Goal: Task Accomplishment & Management: Manage account settings

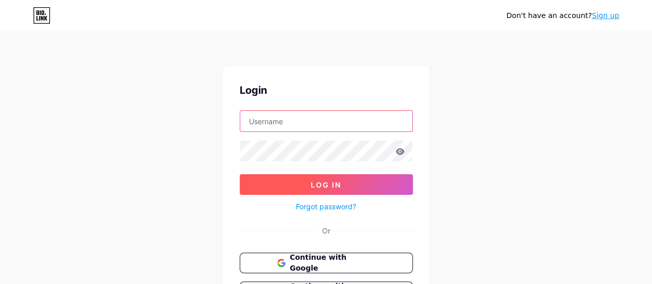
type input "[EMAIL_ADDRESS][DOMAIN_NAME]"
click at [322, 182] on span "Log In" at bounding box center [326, 184] width 30 height 9
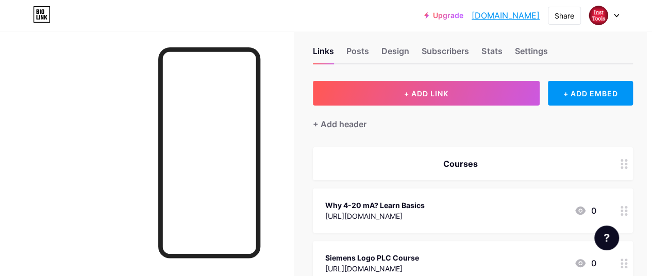
scroll to position [5, 6]
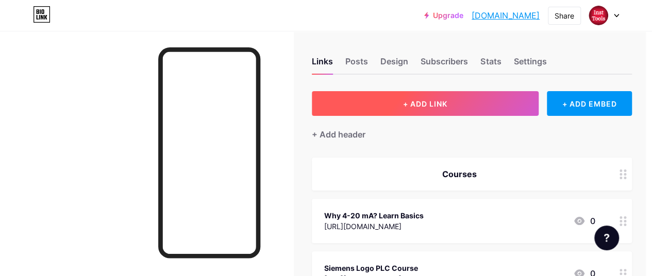
click at [434, 92] on button "+ ADD LINK" at bounding box center [425, 103] width 227 height 25
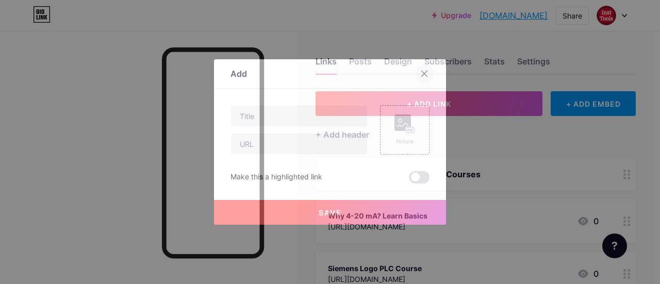
click at [424, 75] on icon at bounding box center [425, 74] width 6 height 6
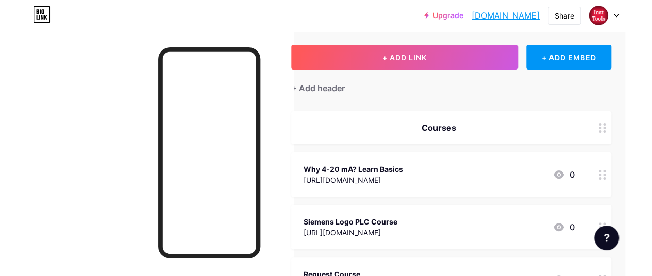
scroll to position [0, 27]
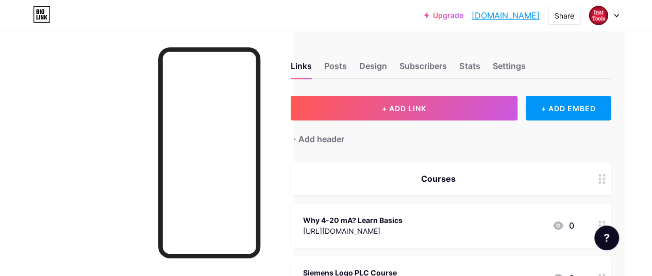
click at [437, 179] on div "Courses" at bounding box center [438, 179] width 271 height 12
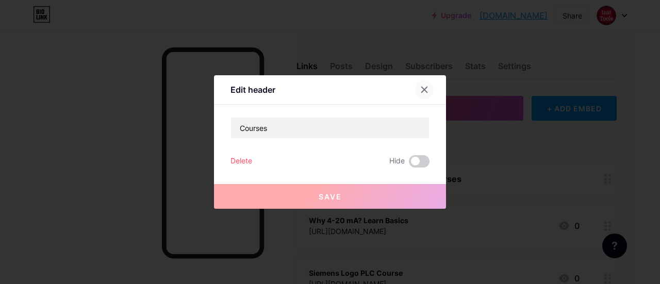
click at [422, 91] on icon at bounding box center [424, 90] width 8 height 8
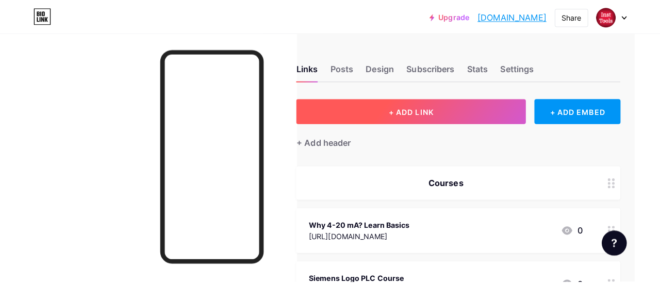
scroll to position [0, 0]
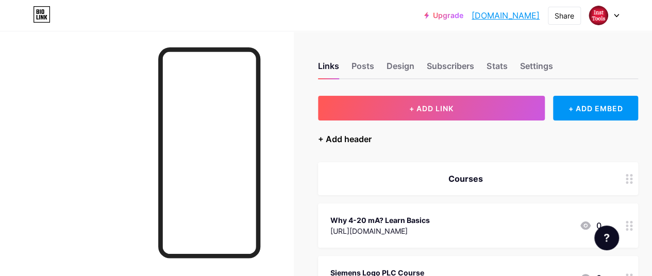
click at [344, 139] on div "+ Add header" at bounding box center [345, 139] width 54 height 12
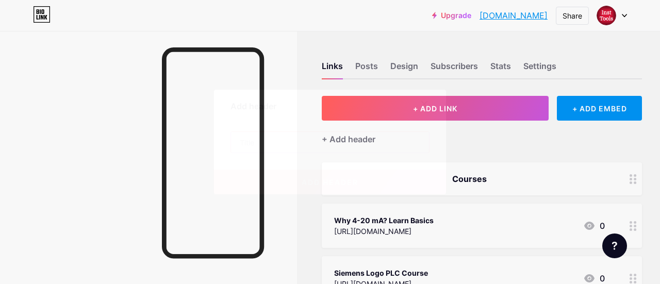
click at [308, 143] on input "text" at bounding box center [330, 142] width 198 height 21
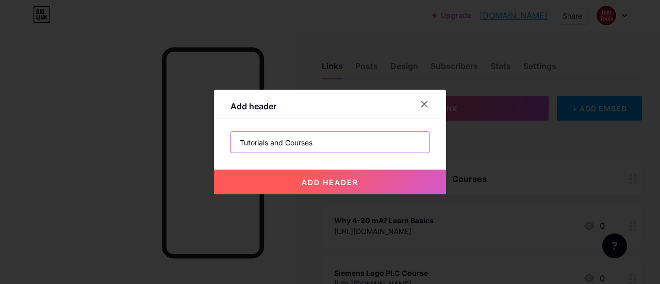
type input "Tutorials and Courses"
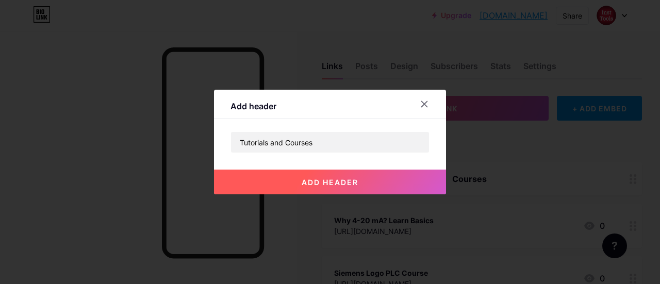
click at [341, 179] on span "add header" at bounding box center [330, 182] width 57 height 9
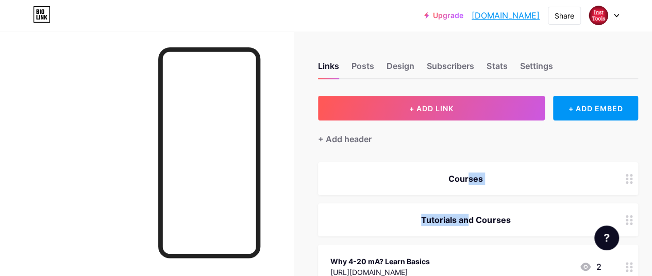
drag, startPoint x: 460, startPoint y: 221, endPoint x: 458, endPoint y: 169, distance: 52.1
click at [458, 169] on span "Courses Tutorials and Courses Why 4-20 mA? Learn Basics [URL][DOMAIN_NAME] 2 Si…" at bounding box center [478, 278] width 320 height 232
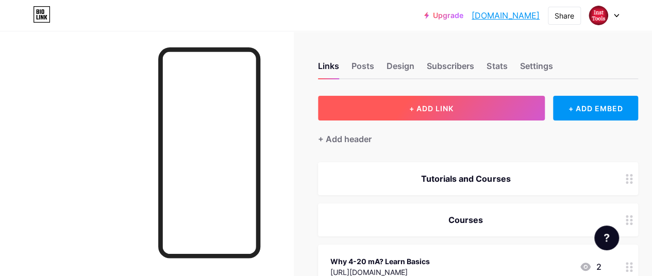
click at [445, 113] on button "+ ADD LINK" at bounding box center [431, 108] width 227 height 25
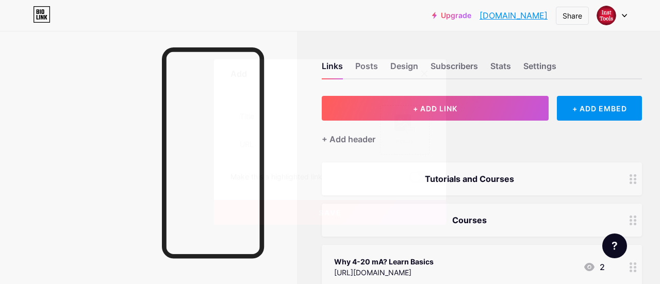
click at [282, 157] on div "Picture Make this a highlighted link Save" at bounding box center [329, 144] width 199 height 78
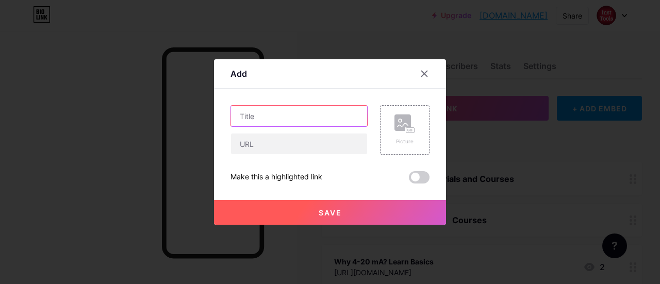
click at [273, 114] on input "text" at bounding box center [299, 116] width 136 height 21
type input "Instrumentation Tools"
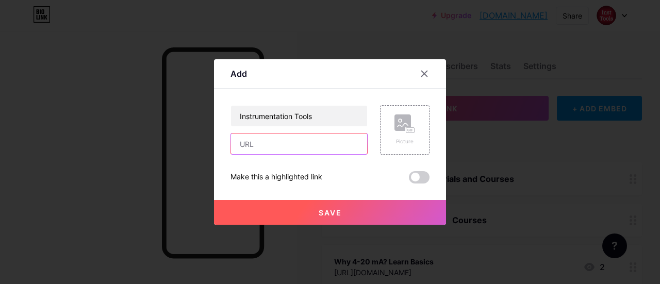
click at [293, 152] on input "text" at bounding box center [299, 144] width 136 height 21
paste input "[URL][DOMAIN_NAME]"
type input "[URL][DOMAIN_NAME]"
click at [230, 162] on div "Instrumentation Tools [URL][DOMAIN_NAME] Picture Make this a highlighted link S…" at bounding box center [329, 144] width 199 height 78
click at [416, 177] on span at bounding box center [419, 177] width 21 height 12
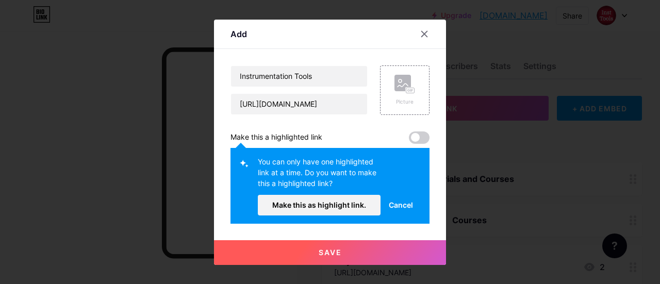
click at [401, 207] on span "Cancel" at bounding box center [401, 205] width 24 height 11
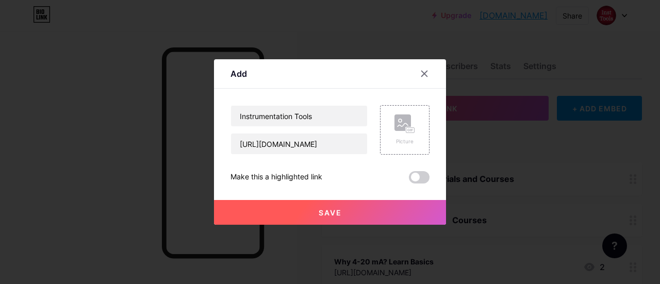
click at [333, 211] on span "Save" at bounding box center [330, 212] width 23 height 9
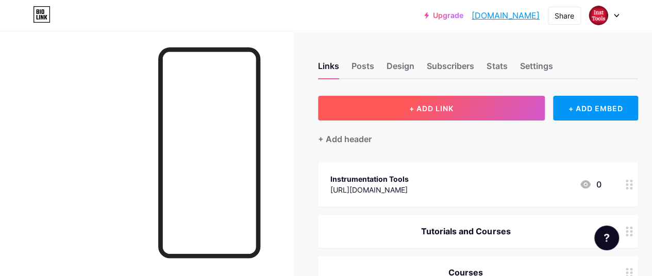
click at [429, 114] on button "+ ADD LINK" at bounding box center [431, 108] width 227 height 25
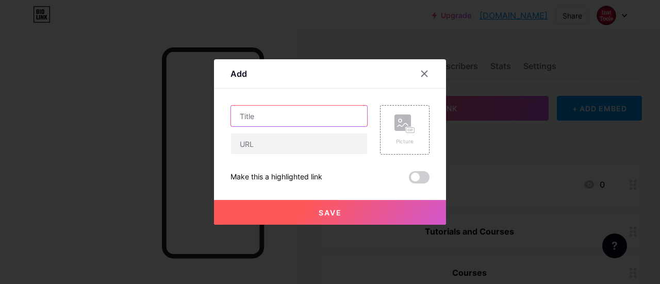
click at [275, 116] on input "text" at bounding box center [299, 116] width 136 height 21
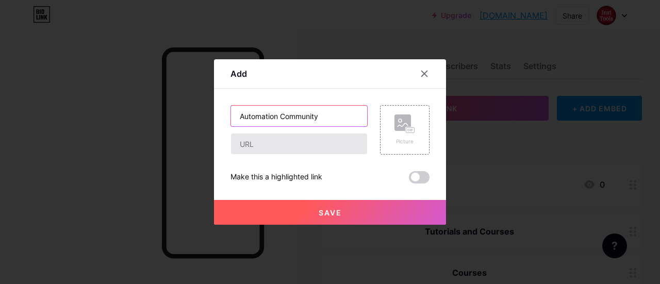
type input "Automation Community"
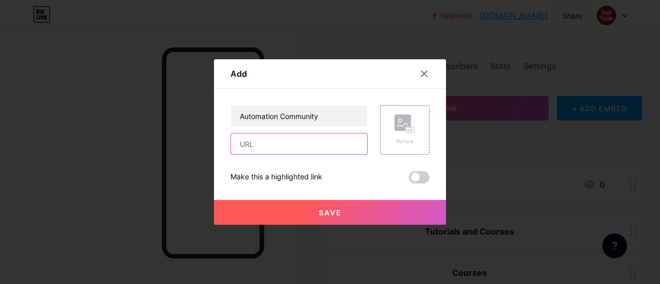
click at [281, 140] on input "text" at bounding box center [299, 144] width 136 height 21
paste input "[URL][DOMAIN_NAME]"
type input "[URL][DOMAIN_NAME]"
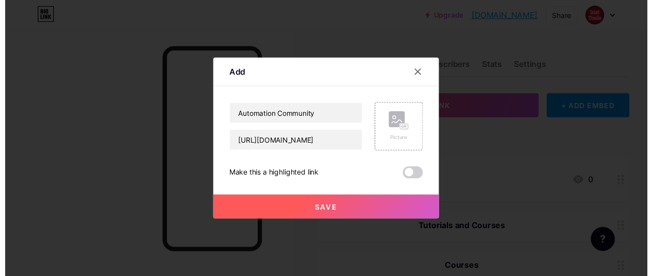
scroll to position [0, 0]
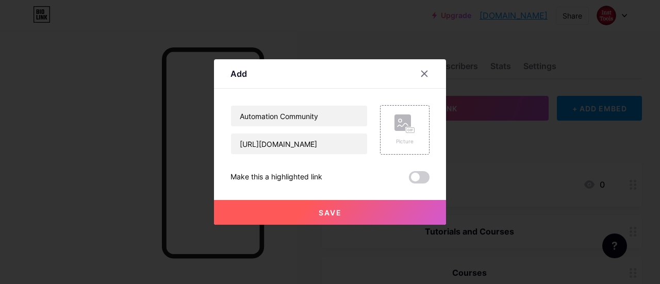
click at [255, 190] on div "Save" at bounding box center [330, 204] width 232 height 41
click at [335, 212] on span "Save" at bounding box center [330, 212] width 23 height 9
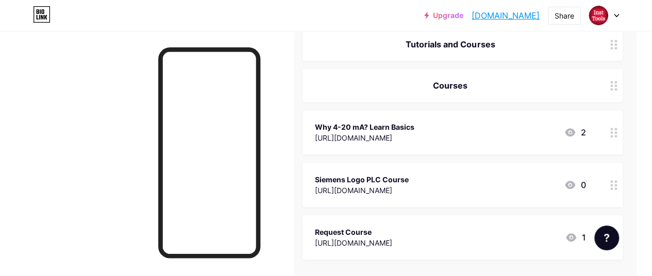
scroll to position [239, 15]
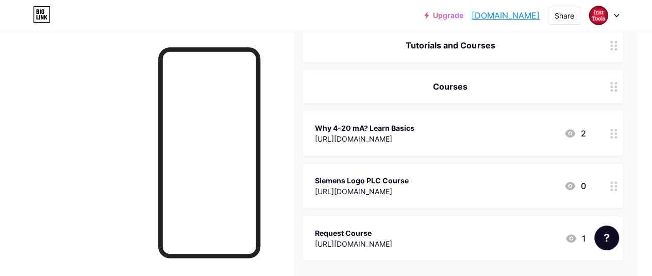
click at [453, 82] on div "Courses" at bounding box center [450, 86] width 271 height 12
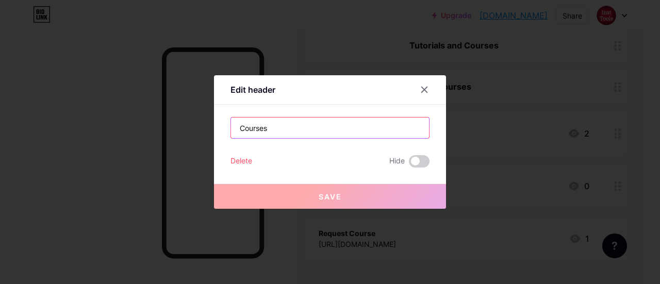
click at [236, 128] on input "Courses" at bounding box center [330, 128] width 198 height 21
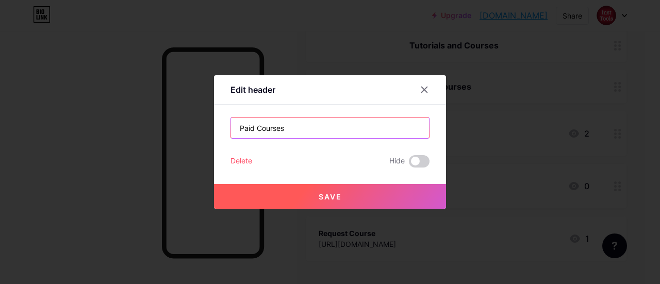
type input "Paid Courses"
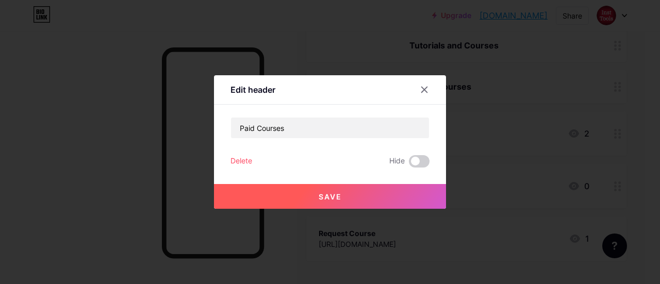
click at [327, 196] on span "Save" at bounding box center [330, 196] width 23 height 9
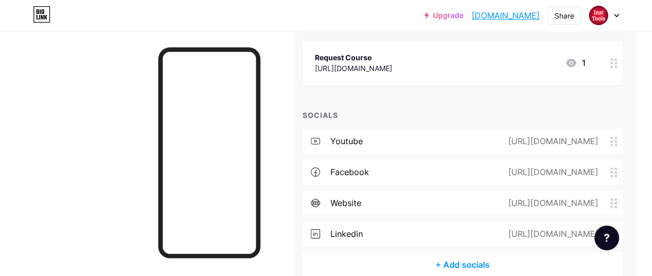
scroll to position [467, 0]
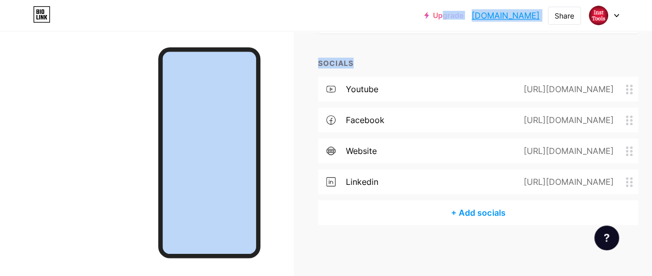
drag, startPoint x: 403, startPoint y: 15, endPoint x: 397, endPoint y: 37, distance: 22.5
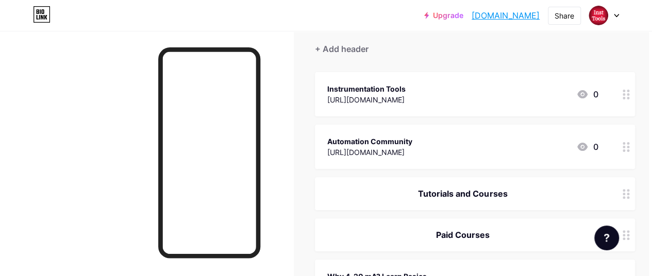
scroll to position [87, 2]
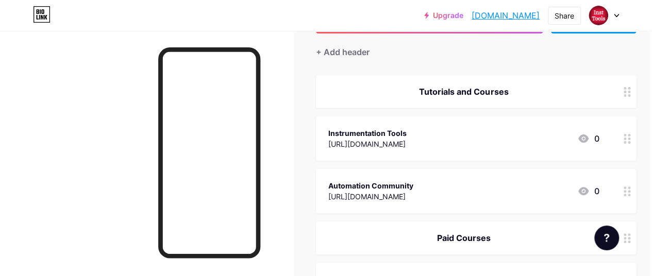
click at [483, 92] on div "Tutorials and Courses" at bounding box center [463, 92] width 271 height 12
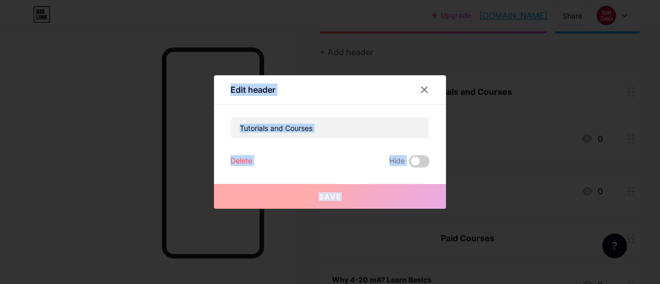
click at [483, 92] on div at bounding box center [330, 142] width 660 height 284
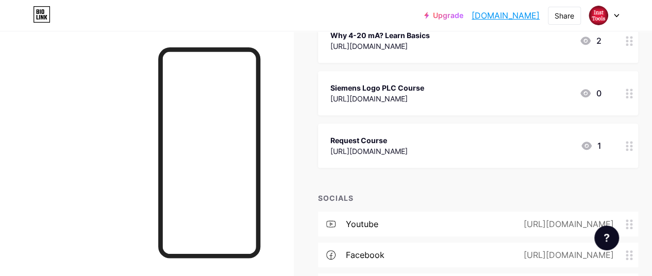
scroll to position [337, 0]
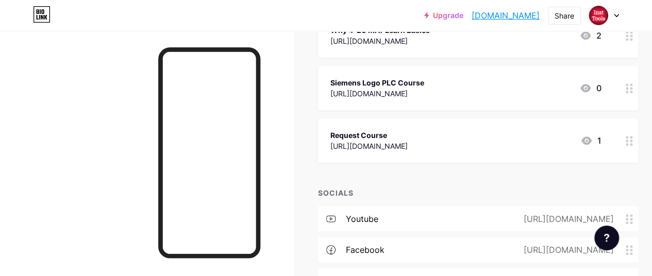
click at [358, 176] on div "+ ADD LINK + ADD EMBED + Add header Tutorials and Courses Instrumentation Tools…" at bounding box center [478, 57] width 320 height 596
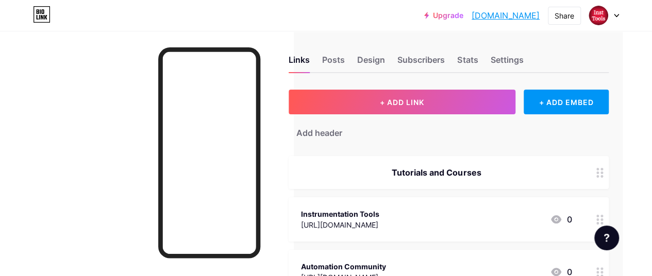
scroll to position [0, 33]
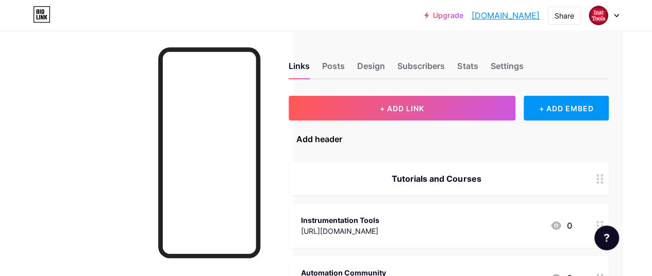
click at [324, 138] on div "+ Add header" at bounding box center [316, 139] width 54 height 12
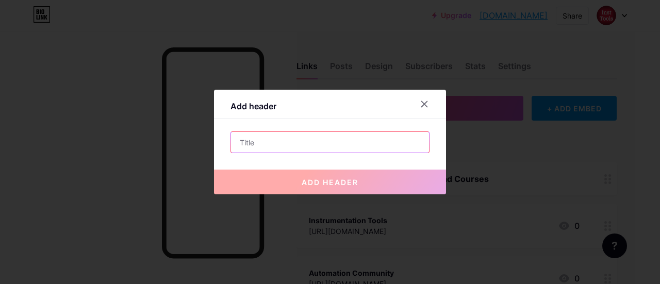
click at [317, 138] on input "text" at bounding box center [330, 142] width 198 height 21
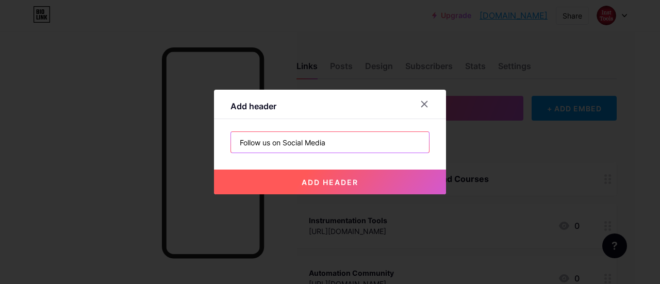
type input "Follow us on Social Media"
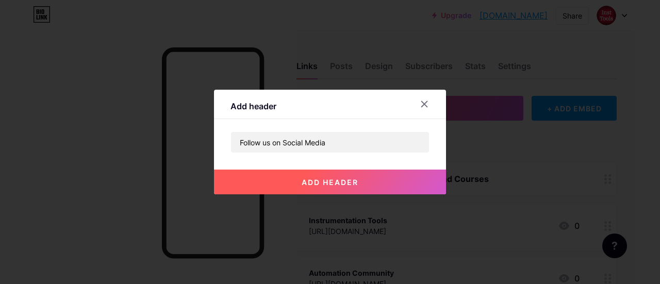
click at [329, 183] on span "add header" at bounding box center [330, 182] width 57 height 9
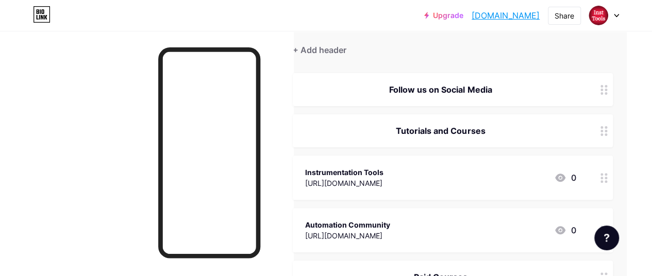
scroll to position [90, 25]
drag, startPoint x: 569, startPoint y: 87, endPoint x: 562, endPoint y: 188, distance: 101.3
click at [562, 188] on span "Follow us on Social Media Tutorials and Courses Instrumentation Tools [URL][DOM…" at bounding box center [453, 262] width 320 height 378
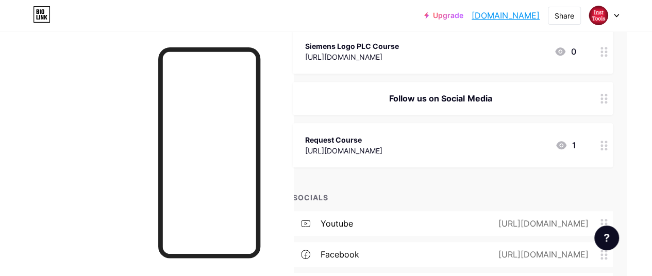
scroll to position [374, 25]
click at [639, 152] on div "Links Posts Design Subscribers Stats Settings + ADD LINK + ADD EMBED + Add head…" at bounding box center [316, 34] width 682 height 754
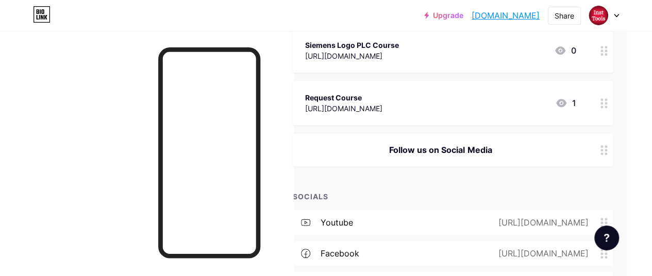
click at [635, 134] on div "Links Posts Design Subscribers Stats Settings + ADD LINK + ADD EMBED + Add head…" at bounding box center [316, 34] width 682 height 754
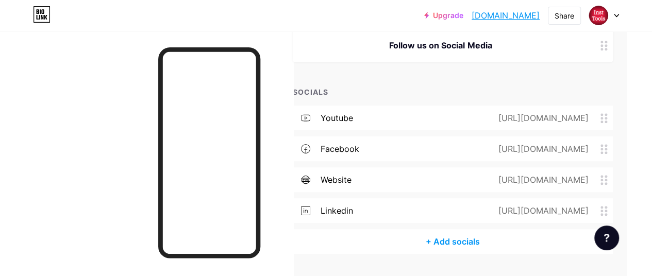
scroll to position [481, 25]
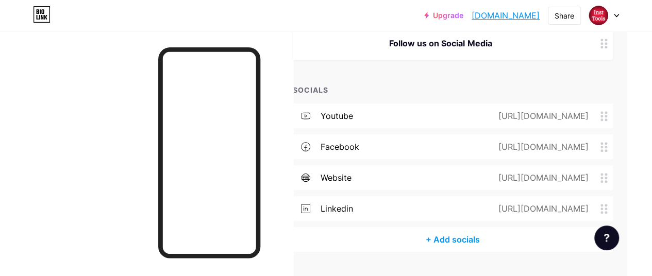
click at [607, 178] on icon at bounding box center [604, 178] width 7 height 10
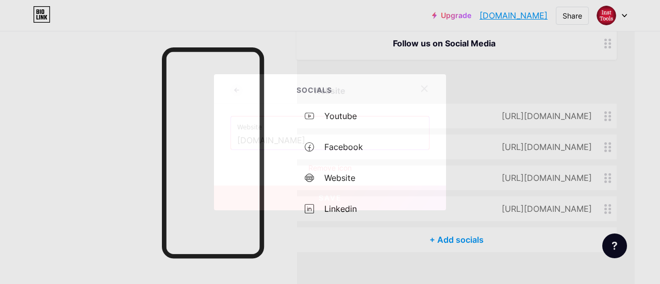
click at [422, 81] on div at bounding box center [424, 88] width 19 height 19
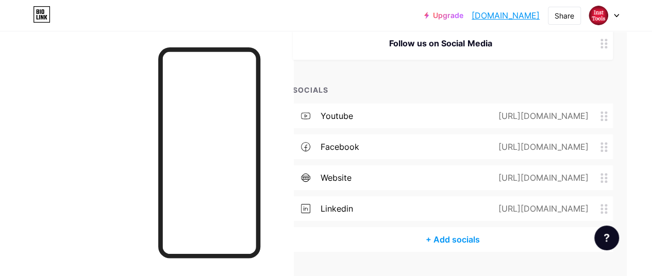
click at [607, 180] on icon at bounding box center [604, 178] width 7 height 10
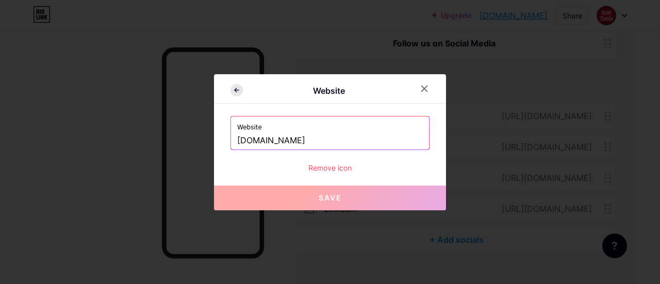
click at [238, 93] on icon at bounding box center [236, 90] width 12 height 12
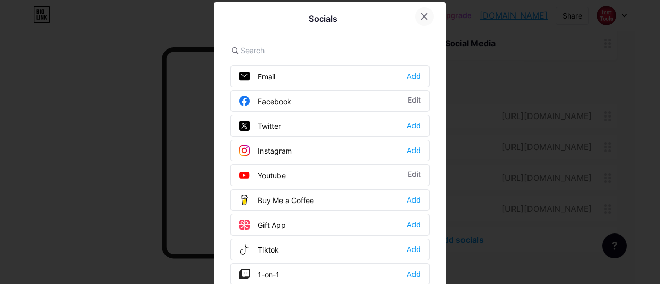
click at [422, 20] on icon at bounding box center [424, 16] width 8 height 8
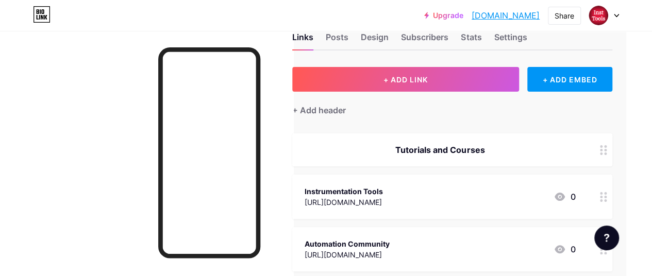
scroll to position [28, 26]
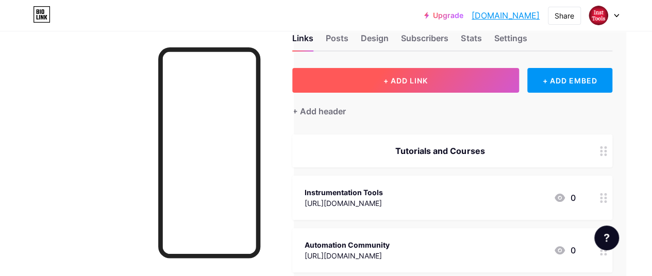
click at [385, 81] on button "+ ADD LINK" at bounding box center [405, 80] width 227 height 25
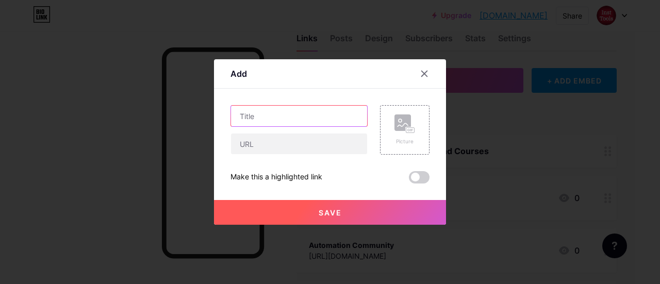
click at [262, 118] on input "text" at bounding box center [299, 116] width 136 height 21
type input "Post Your Query Here"
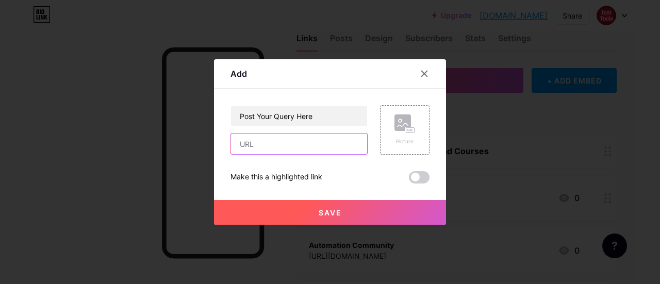
click at [268, 136] on input "text" at bounding box center [299, 144] width 136 height 21
paste input "[URL][DOMAIN_NAME]"
type input "[URL][DOMAIN_NAME]"
click at [245, 186] on div "Save" at bounding box center [330, 204] width 232 height 41
click at [331, 210] on span "Save" at bounding box center [330, 212] width 23 height 9
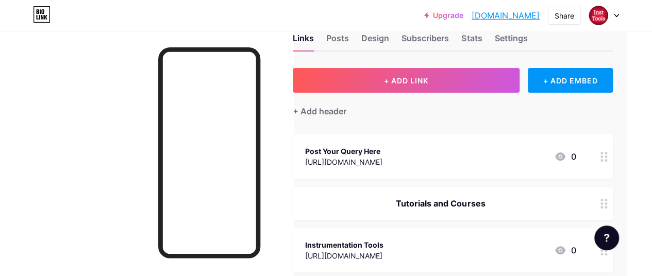
click at [414, 149] on div "Post Your Query Here [URL][DOMAIN_NAME] 0" at bounding box center [440, 157] width 271 height 24
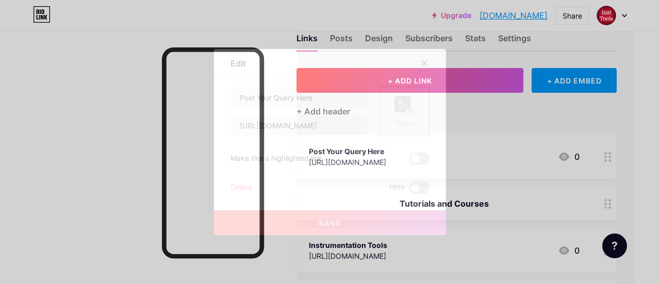
click at [426, 67] on icon at bounding box center [424, 63] width 8 height 8
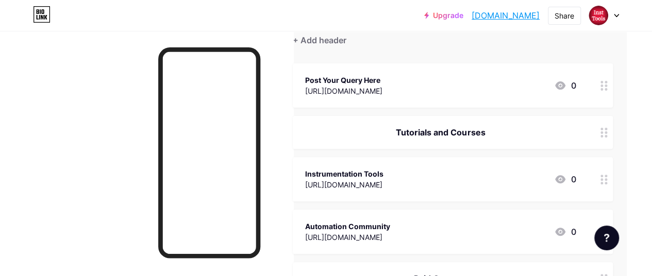
scroll to position [100, 25]
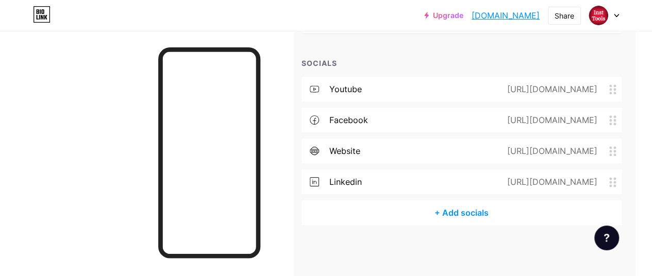
scroll to position [560, 17]
click at [612, 147] on circle at bounding box center [611, 148] width 3 height 3
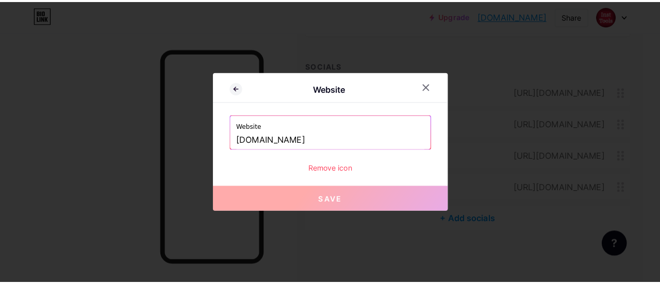
scroll to position [553, 17]
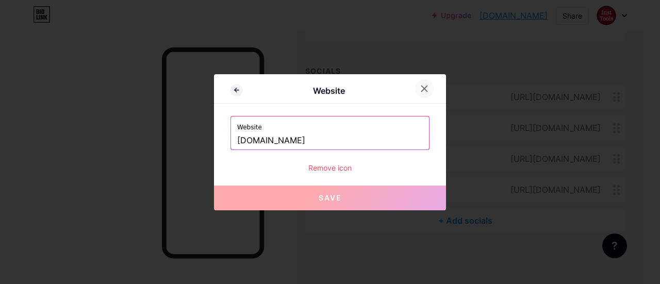
click at [421, 86] on icon at bounding box center [424, 89] width 8 height 8
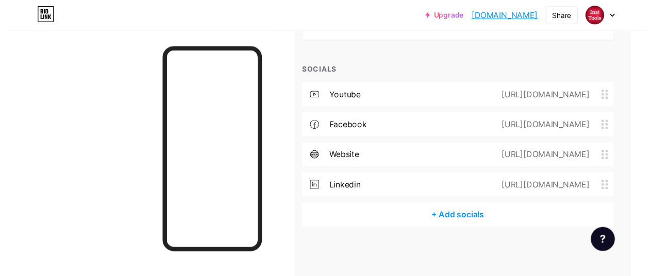
scroll to position [560, 17]
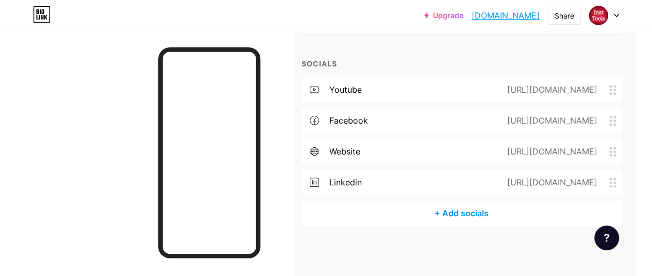
click at [315, 150] on icon at bounding box center [314, 152] width 9 height 4
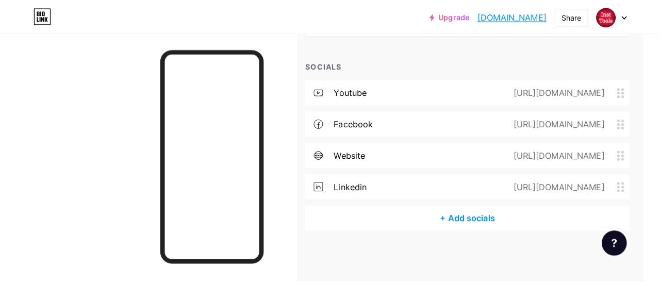
scroll to position [553, 17]
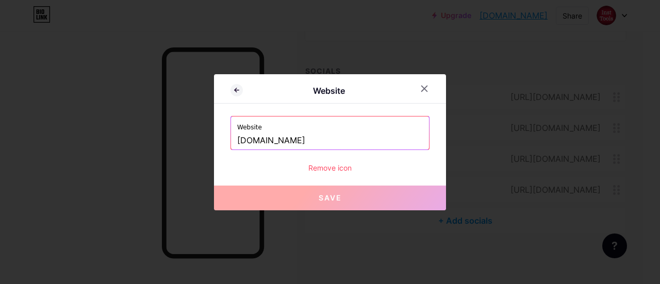
click at [328, 170] on div "Remove icon" at bounding box center [329, 167] width 199 height 11
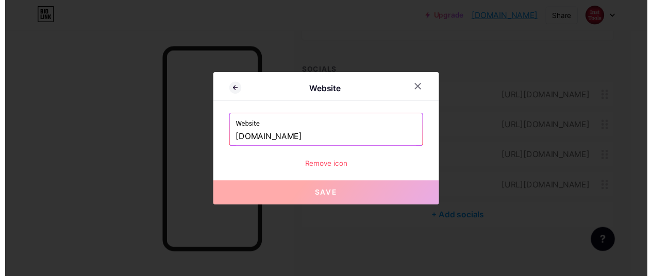
scroll to position [560, 17]
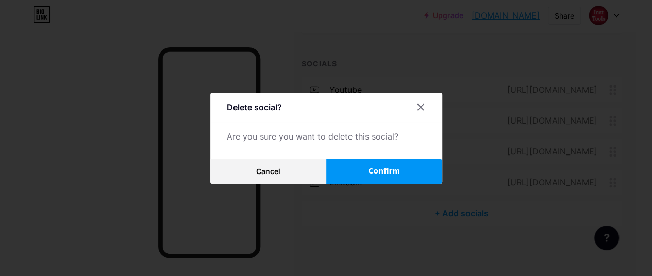
click at [356, 169] on button "Confirm" at bounding box center [384, 171] width 116 height 25
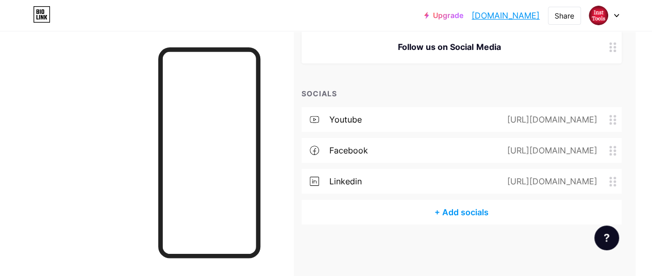
scroll to position [530, 17]
click at [467, 211] on div "+ Add socials" at bounding box center [462, 213] width 320 height 25
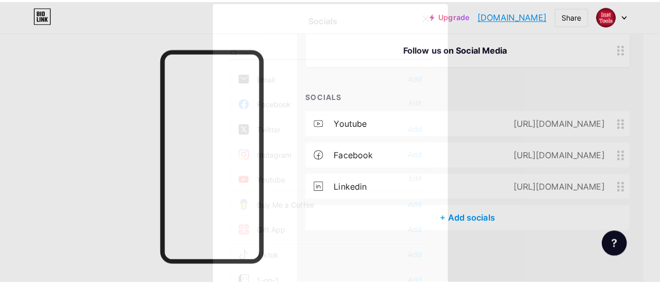
scroll to position [522, 17]
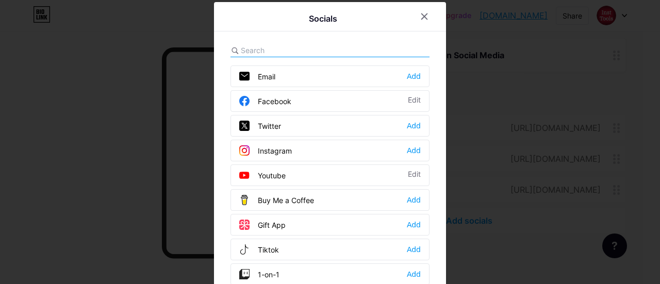
click at [297, 126] on div "Twitter Add" at bounding box center [329, 126] width 199 height 22
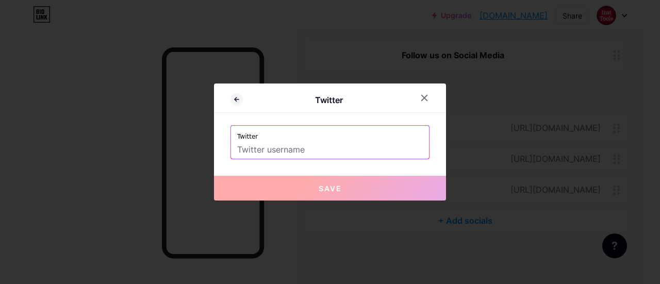
click at [303, 141] on input "text" at bounding box center [330, 150] width 186 height 18
click at [241, 102] on icon at bounding box center [236, 99] width 12 height 12
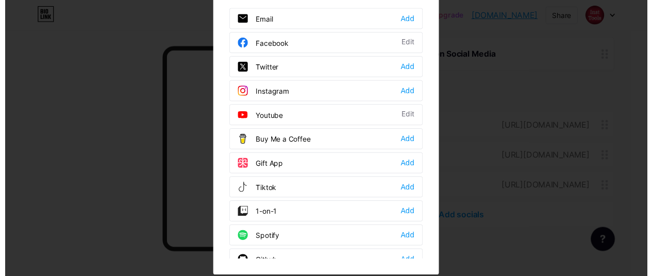
scroll to position [0, 0]
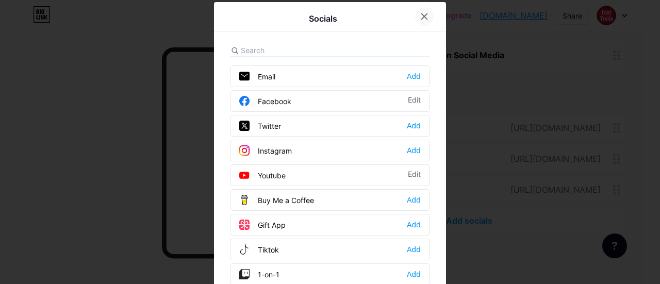
click at [422, 14] on icon at bounding box center [425, 17] width 6 height 6
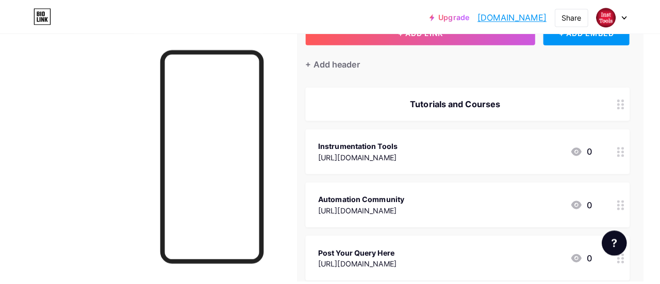
scroll to position [45, 19]
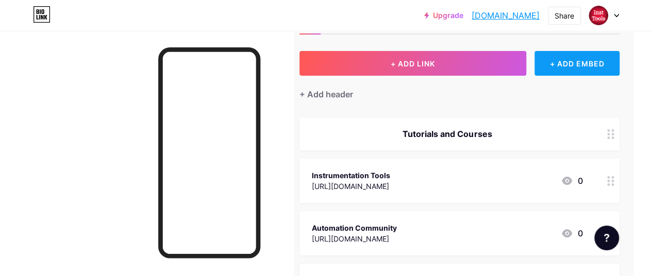
click at [584, 65] on div "+ ADD EMBED" at bounding box center [577, 63] width 85 height 25
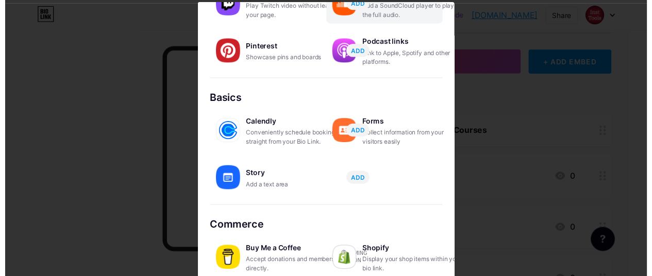
scroll to position [0, 0]
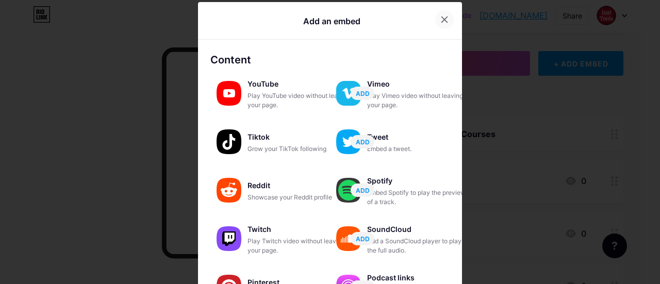
click at [440, 21] on icon at bounding box center [444, 19] width 8 height 8
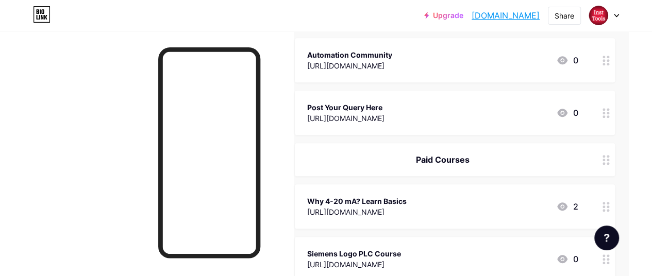
scroll to position [0, 23]
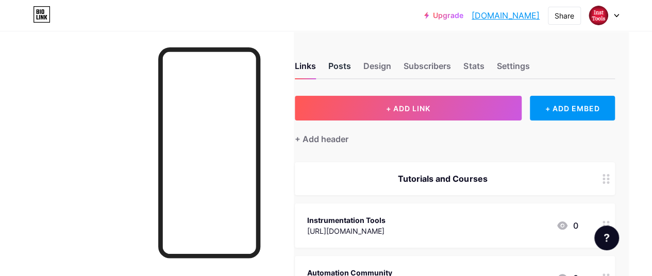
click at [347, 65] on div "Posts" at bounding box center [339, 69] width 23 height 19
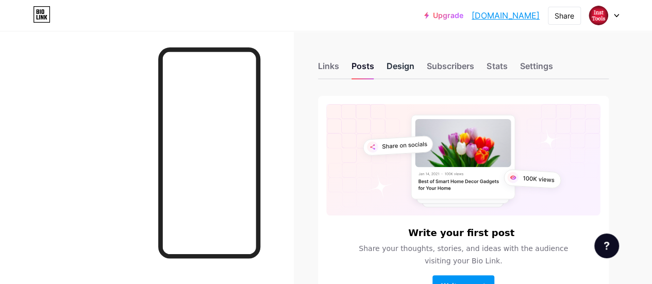
click at [407, 69] on div "Design" at bounding box center [401, 69] width 28 height 19
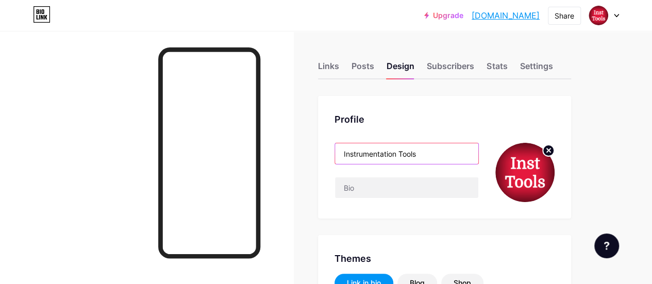
click at [402, 161] on input "Instrumentation Tools" at bounding box center [406, 153] width 143 height 21
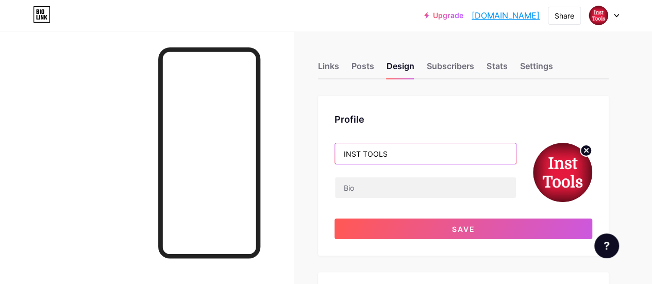
type input "INST TOOLS"
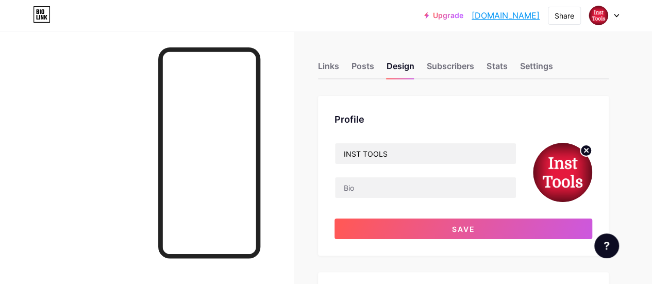
click at [433, 124] on div "Profile" at bounding box center [464, 119] width 258 height 14
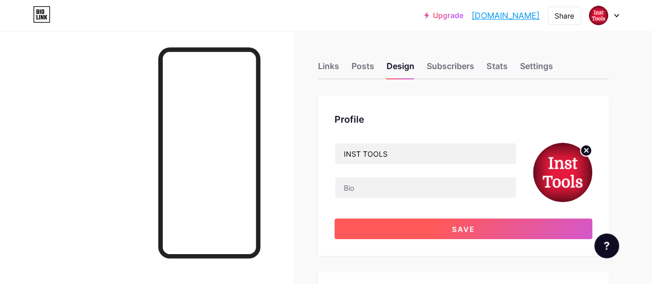
click at [471, 232] on span "Save" at bounding box center [463, 229] width 23 height 9
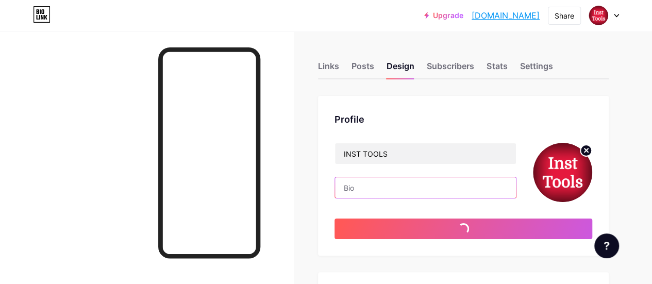
click at [373, 190] on input "text" at bounding box center [425, 187] width 181 height 21
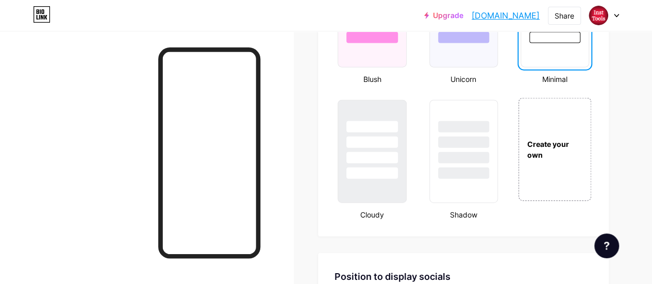
scroll to position [1163, 0]
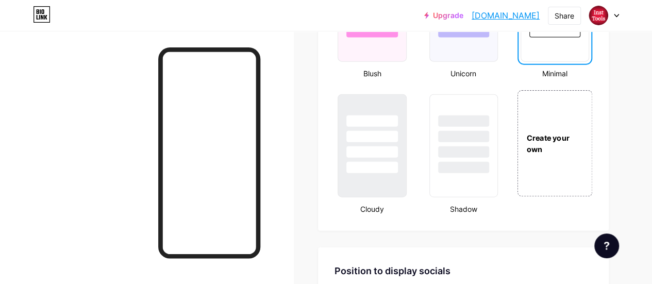
click at [555, 145] on div "Create your own" at bounding box center [555, 144] width 74 height 22
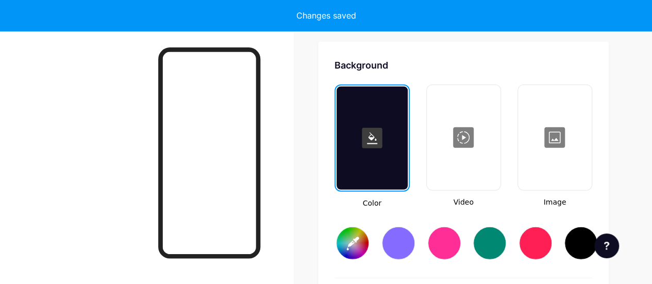
scroll to position [1369, 0]
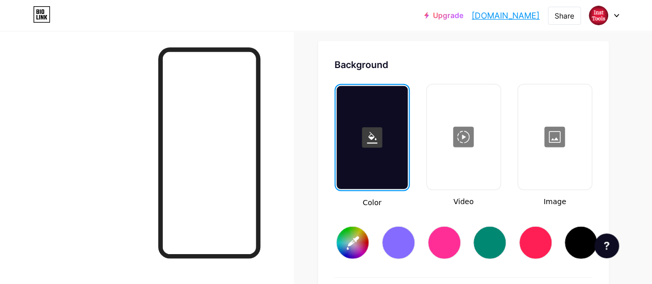
type input "#ffffff"
type input "#000000"
click at [395, 244] on div at bounding box center [398, 242] width 33 height 33
click at [443, 246] on div at bounding box center [444, 242] width 33 height 33
click at [389, 166] on div at bounding box center [372, 137] width 71 height 103
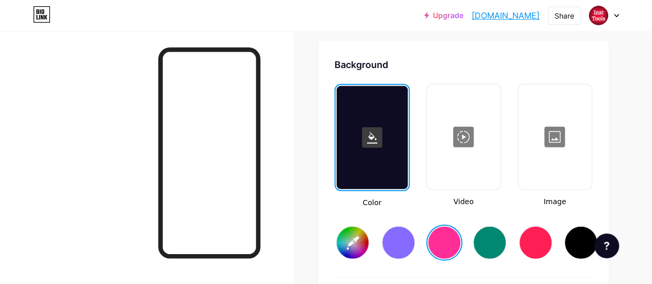
click at [367, 131] on rect at bounding box center [372, 137] width 21 height 21
click at [377, 139] on rect at bounding box center [372, 137] width 21 height 21
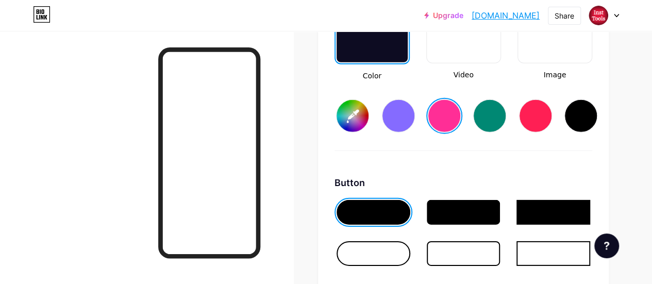
scroll to position [1492, 0]
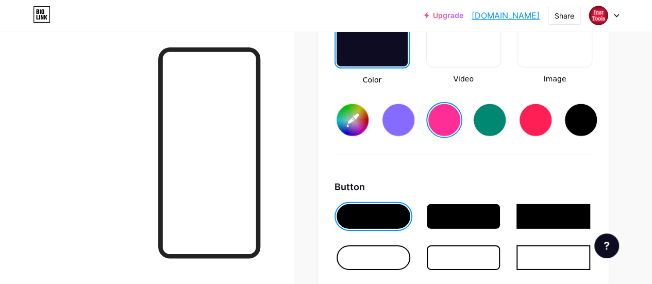
click at [353, 122] on input "#ff2e96" at bounding box center [353, 120] width 32 height 32
click at [501, 145] on div "Color Video Image #0011ff" at bounding box center [464, 58] width 258 height 194
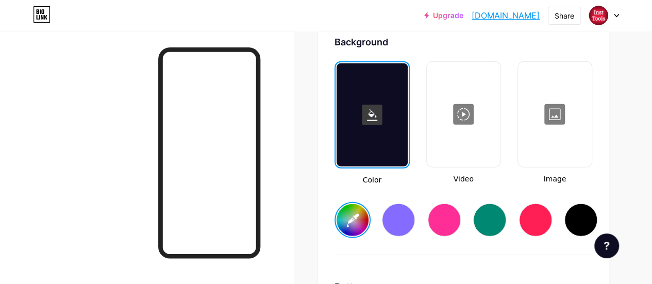
scroll to position [1391, 0]
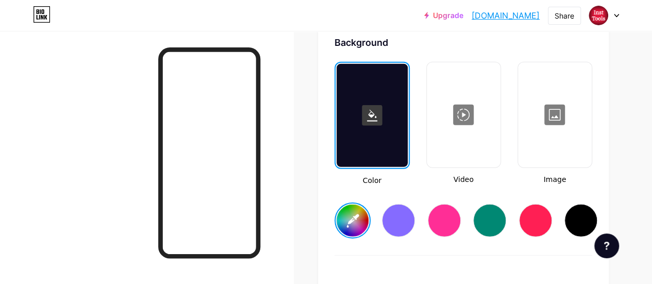
click at [374, 83] on div at bounding box center [372, 115] width 71 height 103
click at [373, 118] on rect at bounding box center [372, 115] width 21 height 21
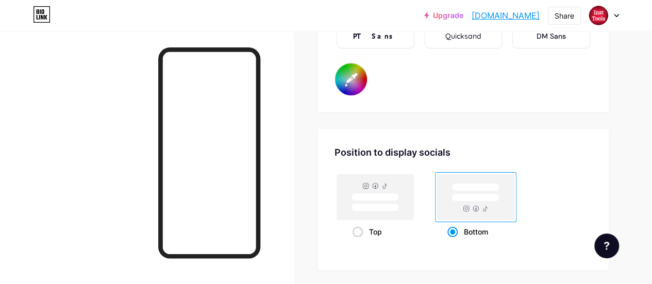
scroll to position [2130, 0]
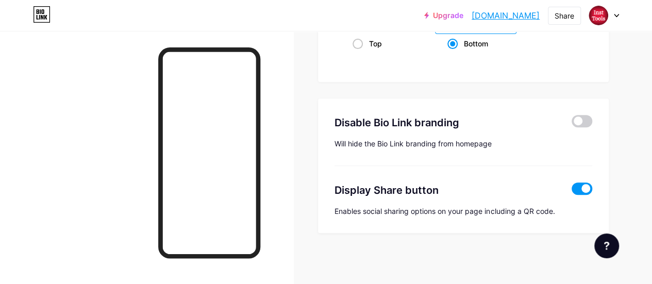
click at [588, 187] on span at bounding box center [582, 189] width 21 height 12
click at [572, 191] on input "checkbox" at bounding box center [572, 191] width 0 height 0
click at [582, 185] on span at bounding box center [582, 189] width 21 height 12
click at [572, 191] on input "checkbox" at bounding box center [572, 191] width 0 height 0
type input "#0011ff"
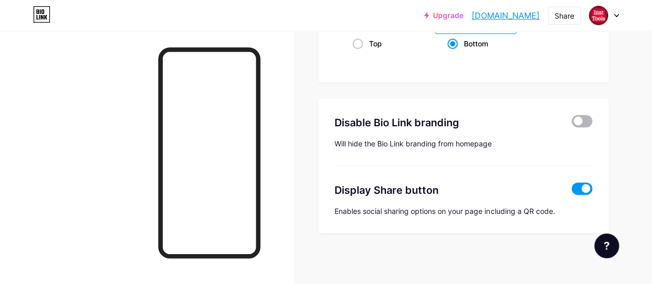
click at [579, 118] on span at bounding box center [582, 121] width 21 height 12
click at [572, 124] on input "checkbox" at bounding box center [572, 124] width 0 height 0
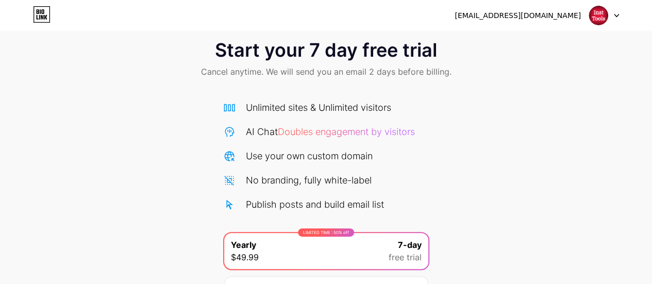
scroll to position [13, 0]
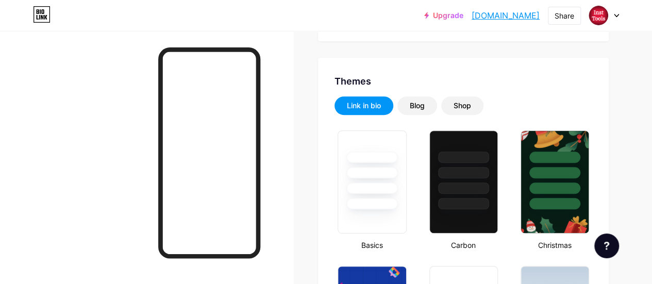
type input "#ffffff"
type input "#000000"
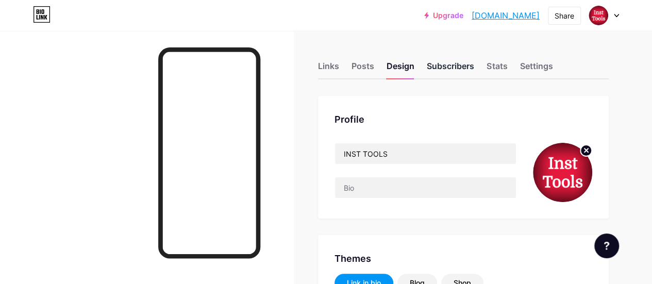
click at [444, 69] on div "Subscribers" at bounding box center [450, 69] width 47 height 19
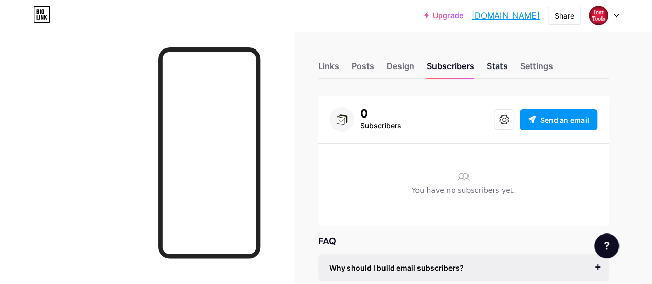
click at [506, 60] on div "Stats" at bounding box center [497, 69] width 21 height 19
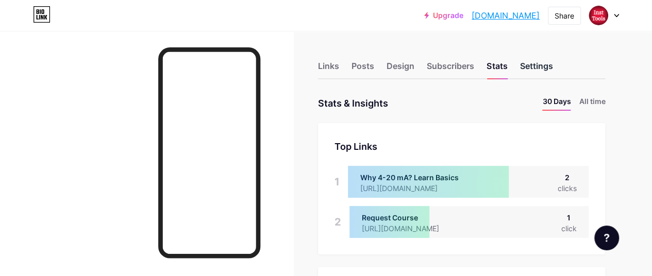
click at [536, 72] on div "Settings" at bounding box center [536, 69] width 33 height 19
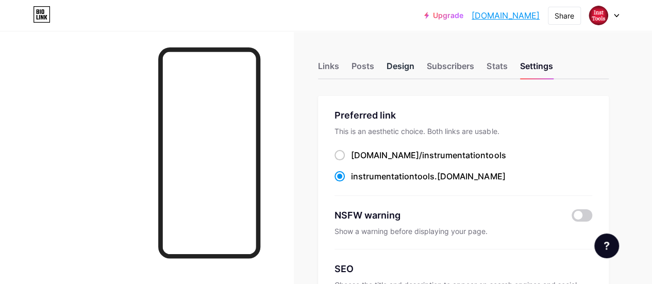
click at [401, 61] on div "Design" at bounding box center [401, 69] width 28 height 19
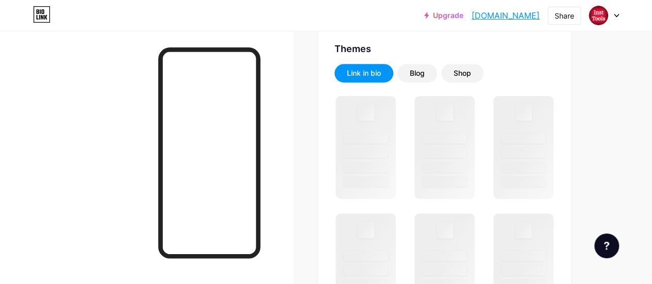
scroll to position [210, 0]
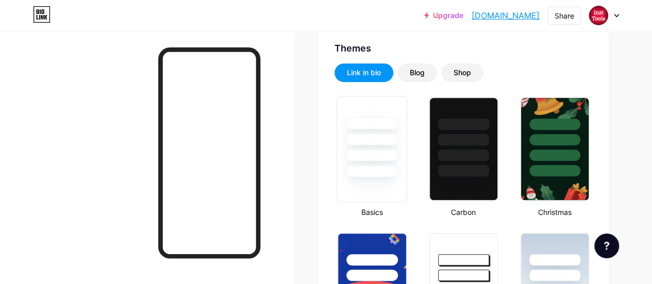
type input "#ffffff"
type input "#000000"
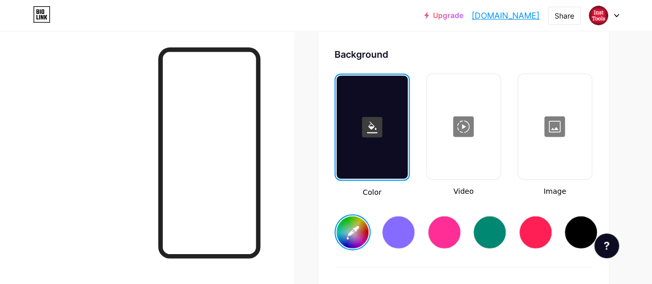
scroll to position [1380, 0]
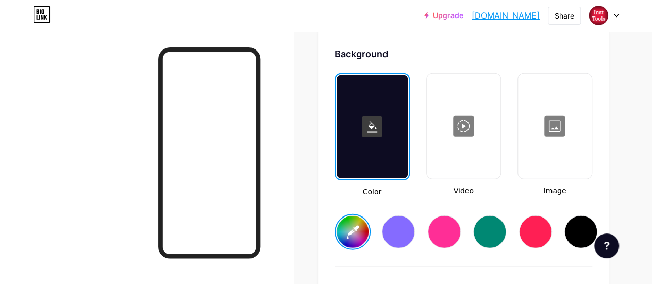
click at [406, 131] on div at bounding box center [372, 126] width 71 height 103
click at [382, 124] on rect at bounding box center [372, 127] width 21 height 21
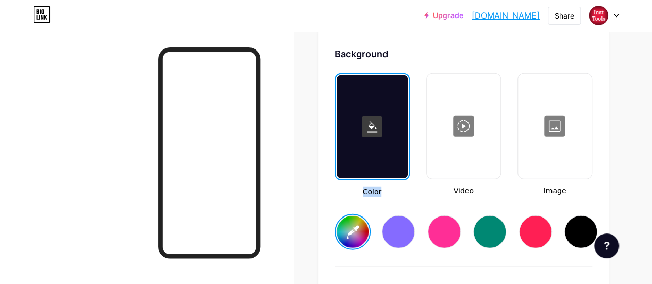
click at [382, 124] on rect at bounding box center [372, 127] width 21 height 21
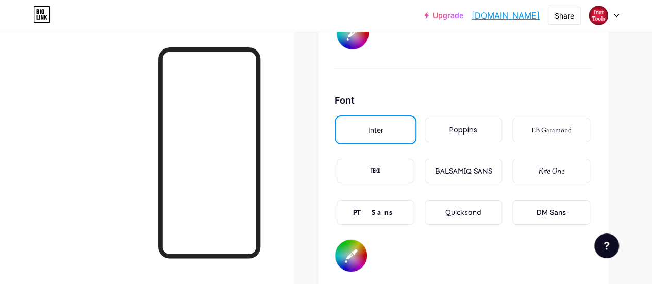
scroll to position [1767, 0]
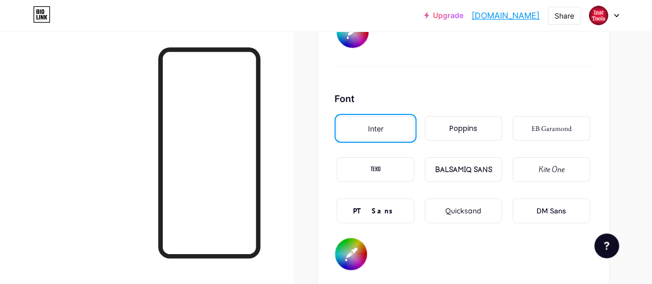
click at [397, 209] on div "PT Sans" at bounding box center [376, 211] width 78 height 25
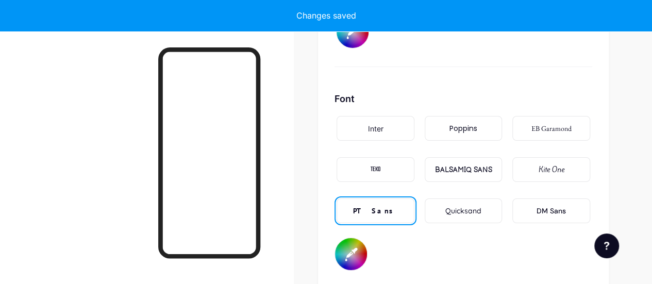
type input "#ffffff"
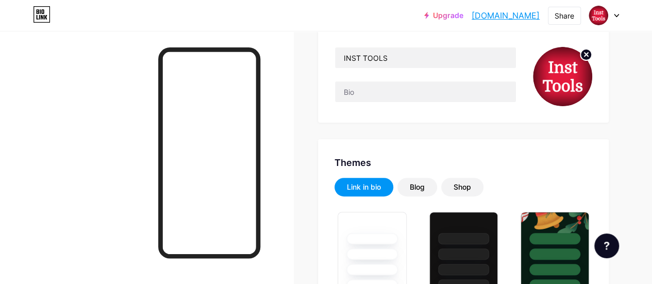
scroll to position [0, 0]
